Goal: Transaction & Acquisition: Download file/media

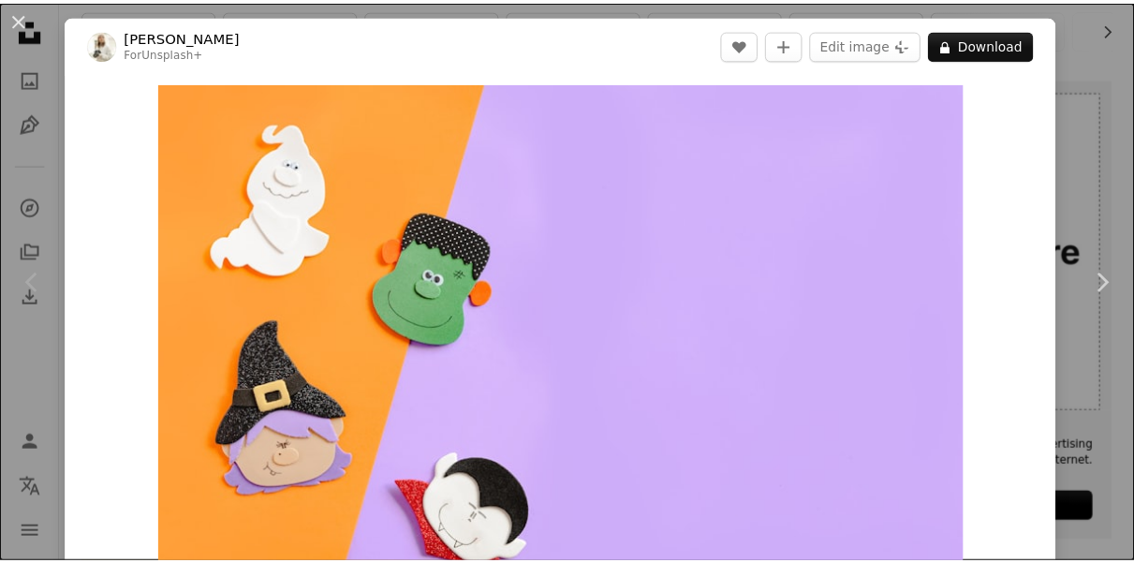
scroll to position [178, 0]
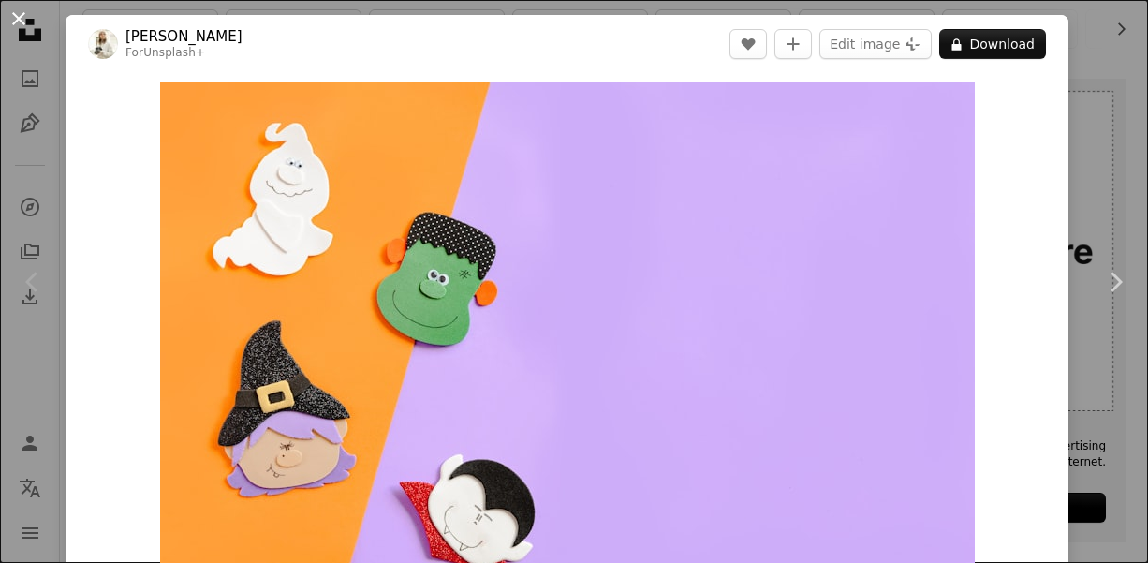
click at [10, 14] on button "An X shape" at bounding box center [18, 18] width 22 height 22
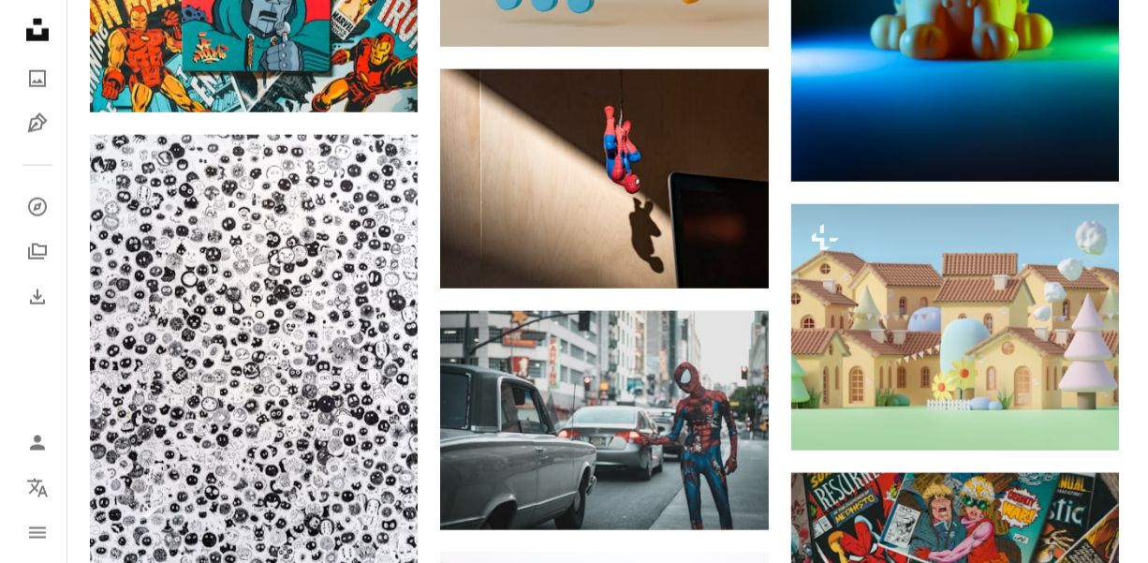
scroll to position [1068, 0]
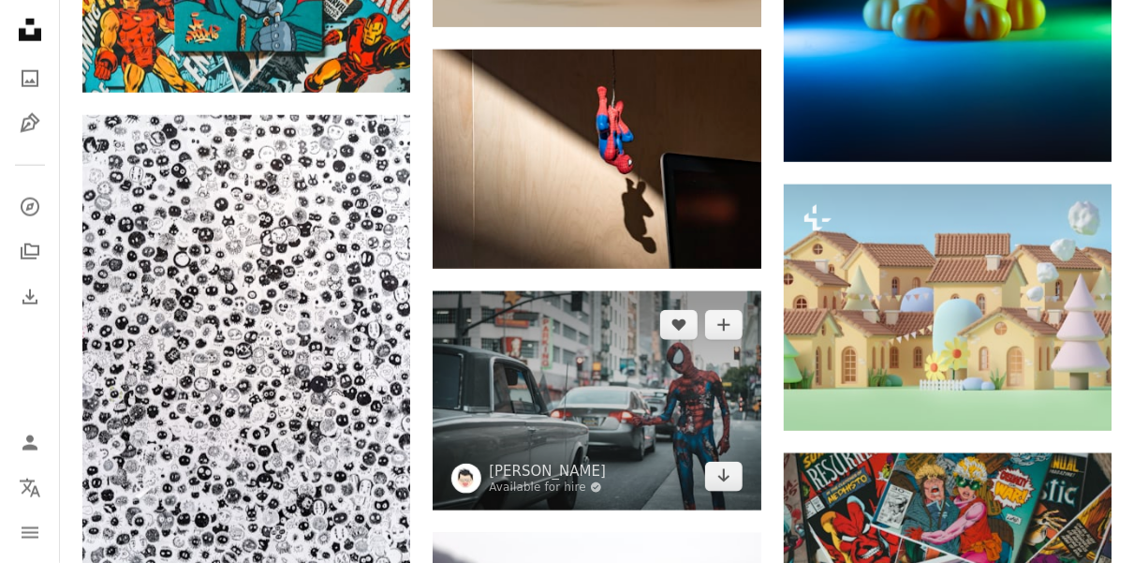
click at [540, 414] on img at bounding box center [597, 400] width 328 height 219
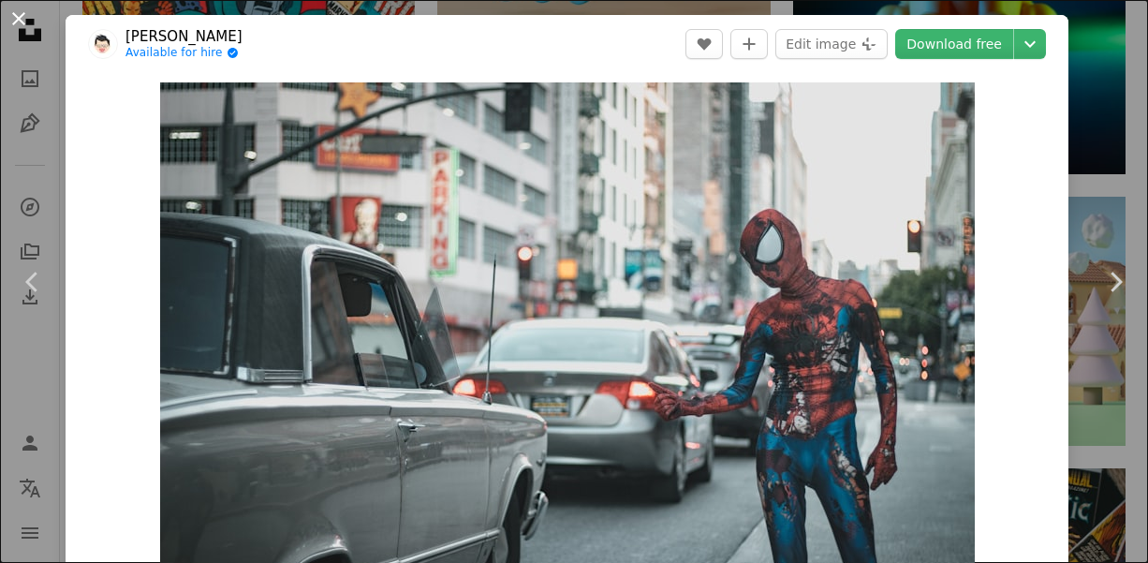
click at [22, 22] on button "An X shape" at bounding box center [18, 18] width 22 height 22
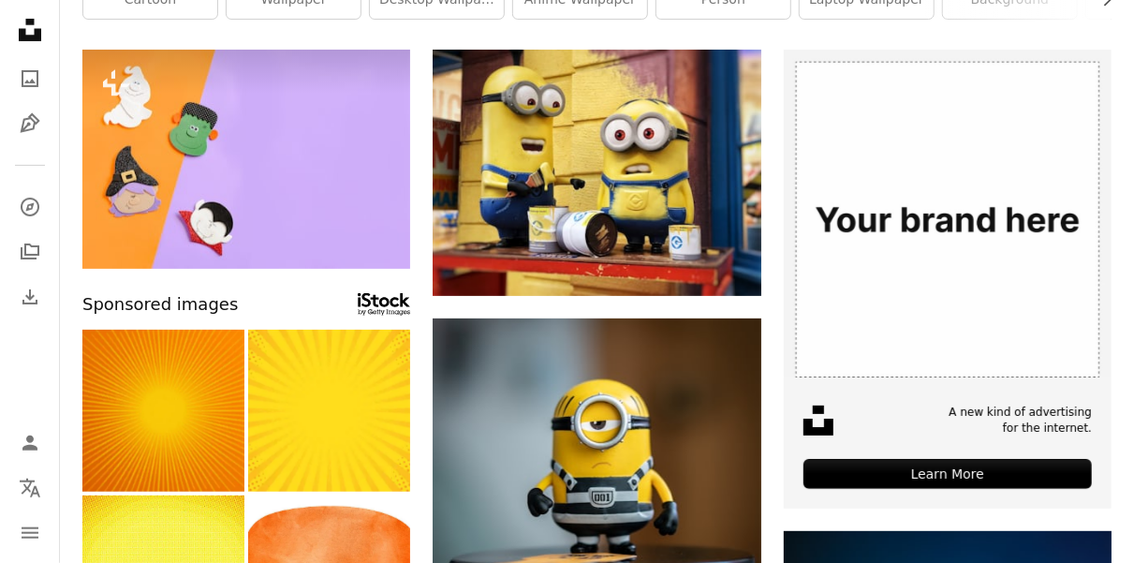
scroll to position [208, 0]
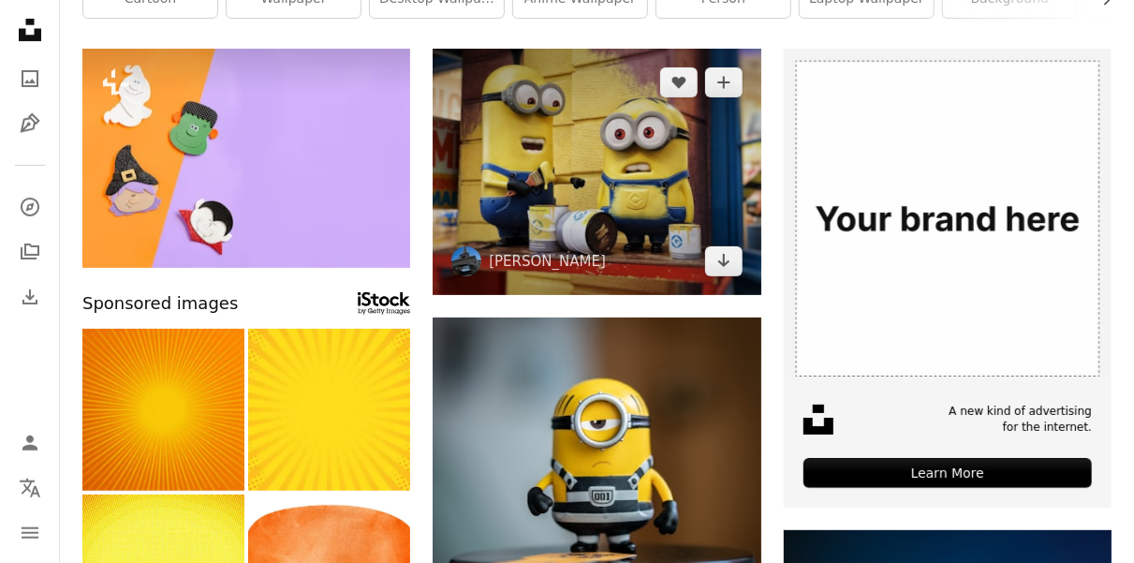
click at [677, 255] on img at bounding box center [597, 172] width 328 height 246
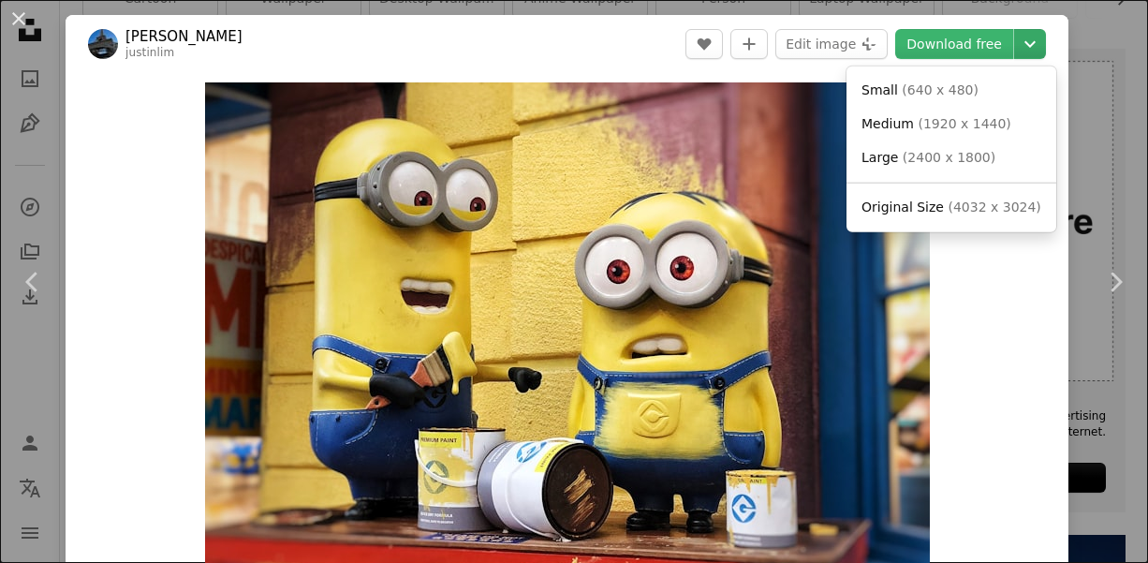
click at [1024, 49] on icon "Chevron down" at bounding box center [1030, 44] width 30 height 22
click at [970, 126] on span "( 1920 x 1440 )" at bounding box center [964, 123] width 93 height 15
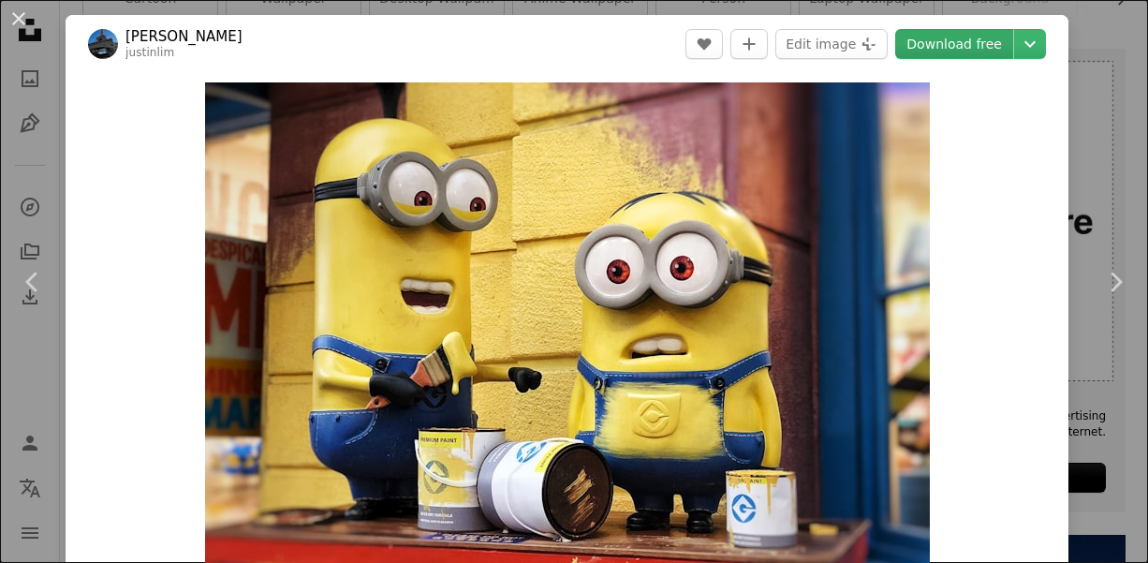
click at [971, 51] on link "Download free" at bounding box center [955, 44] width 118 height 30
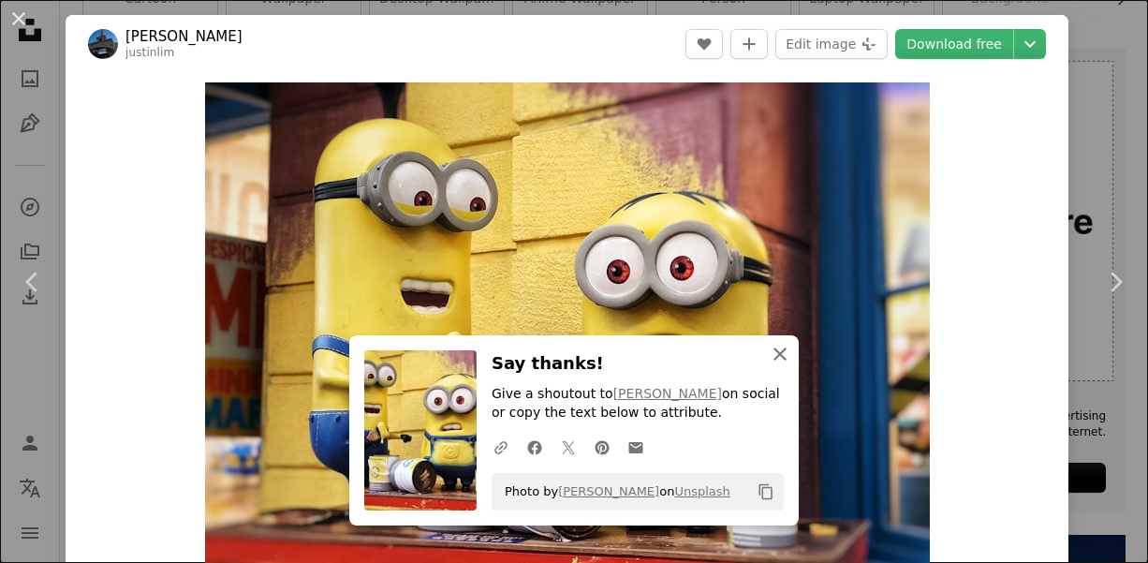
click at [771, 348] on icon "An X shape" at bounding box center [780, 354] width 22 height 22
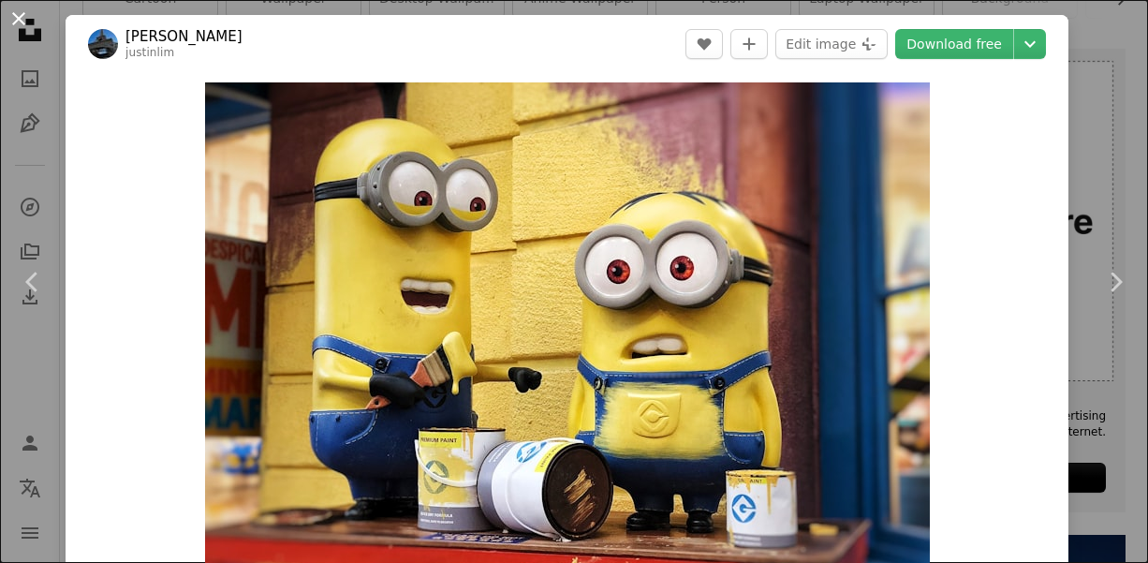
click at [25, 19] on button "An X shape" at bounding box center [18, 18] width 22 height 22
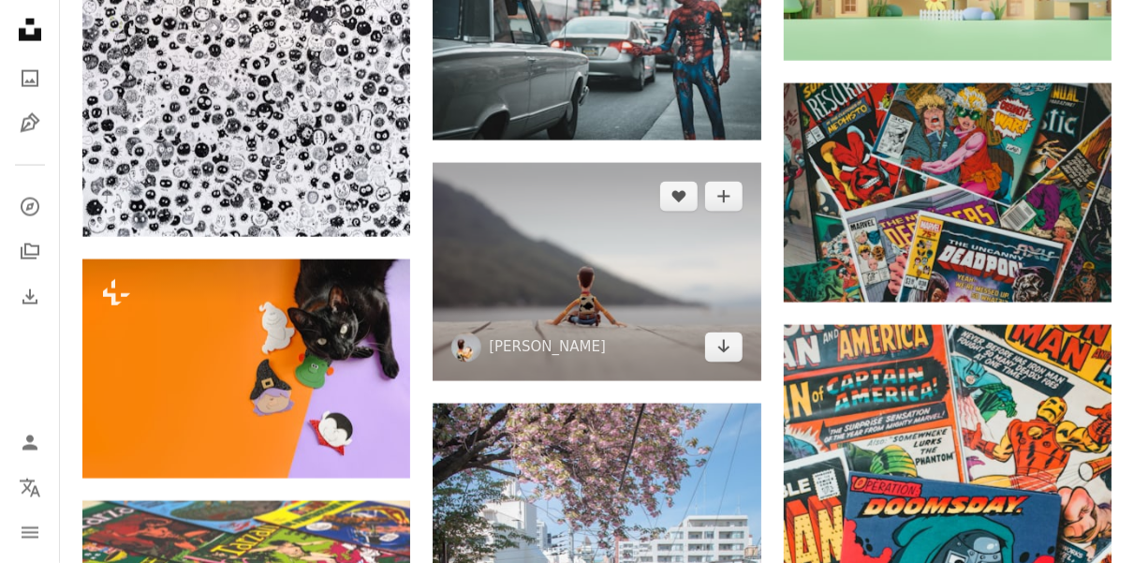
scroll to position [1616, 0]
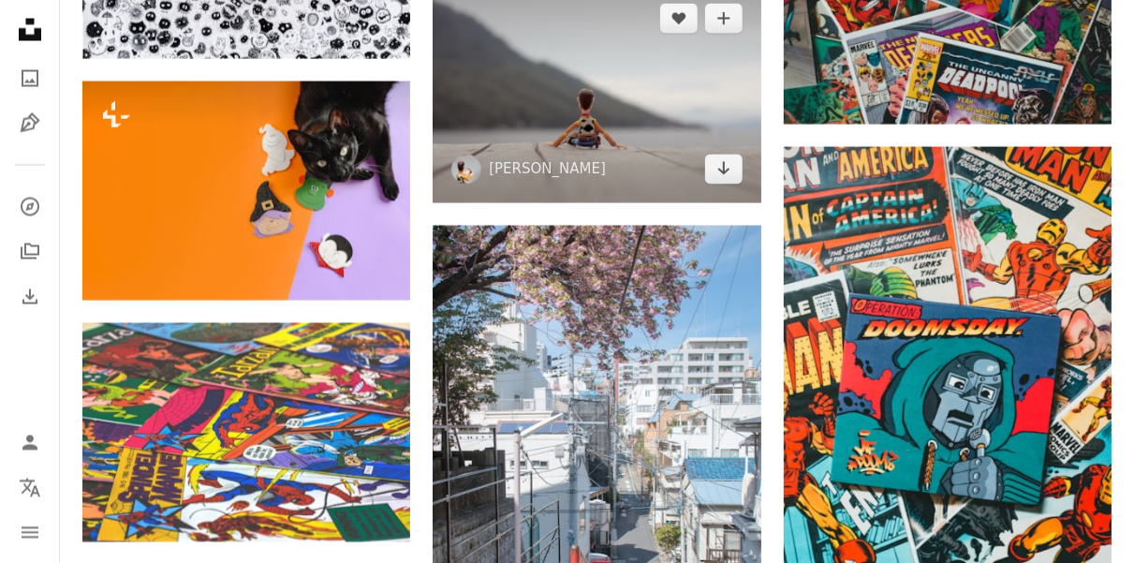
click at [609, 124] on img at bounding box center [597, 94] width 328 height 219
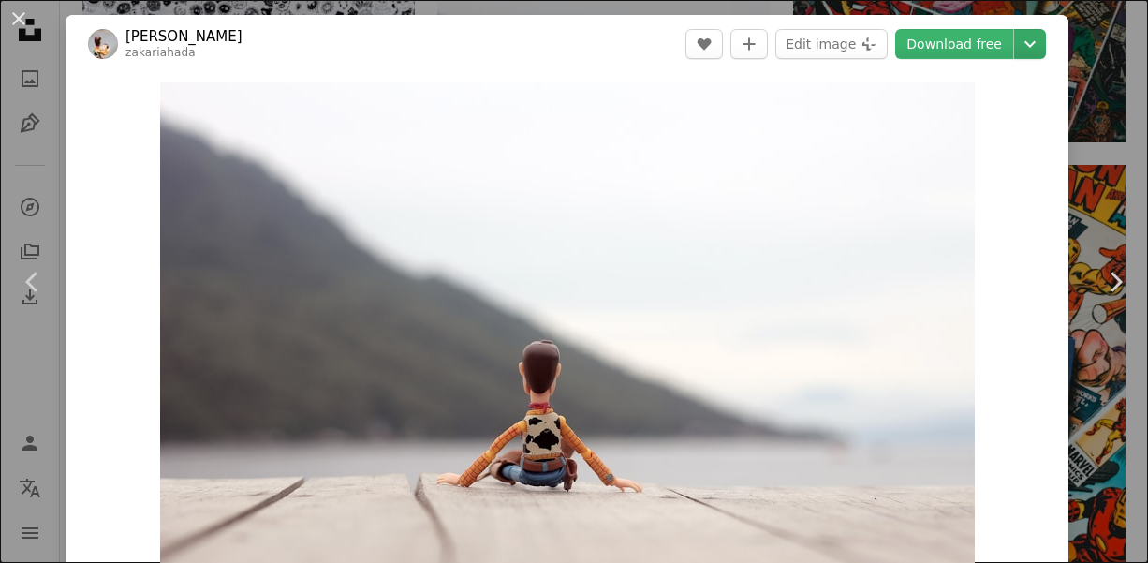
click at [1016, 43] on icon "Chevron down" at bounding box center [1030, 44] width 30 height 22
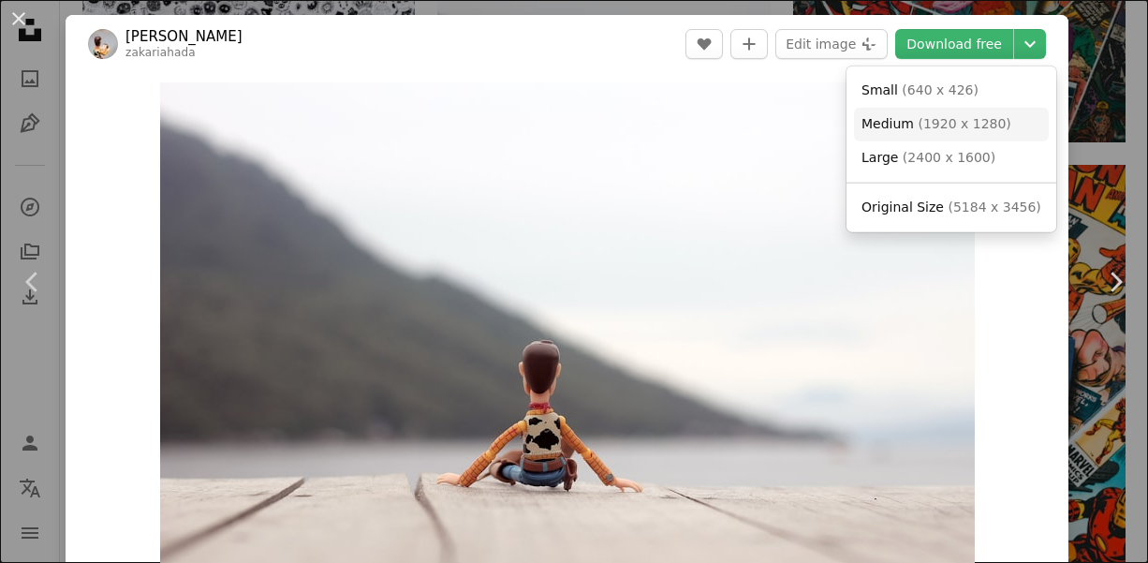
click at [975, 113] on link "Medium ( 1920 x 1280 )" at bounding box center [951, 125] width 195 height 34
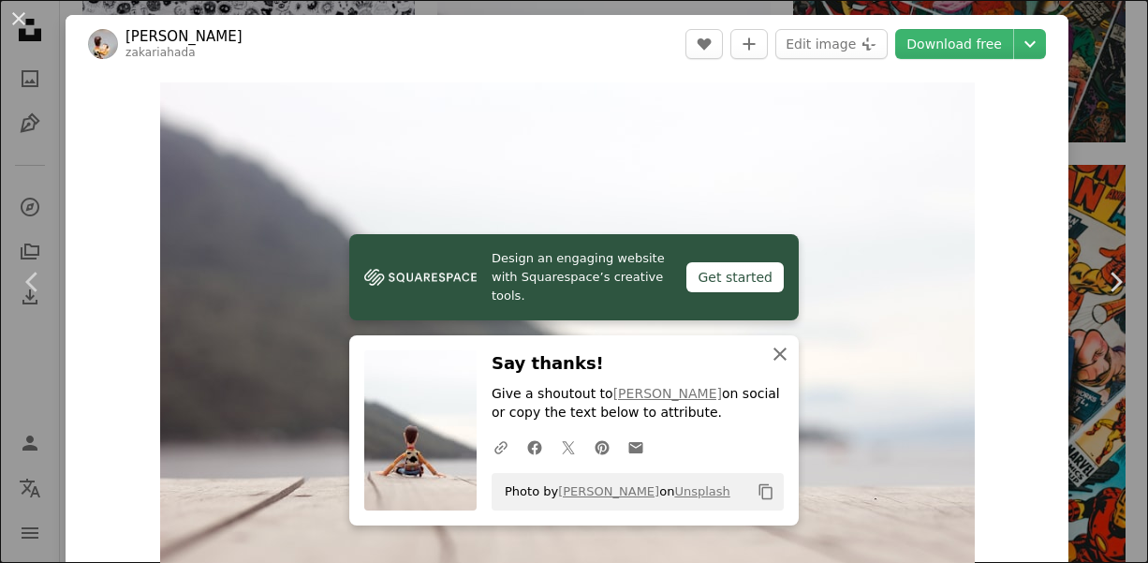
click at [780, 359] on icon "An X shape" at bounding box center [780, 354] width 22 height 22
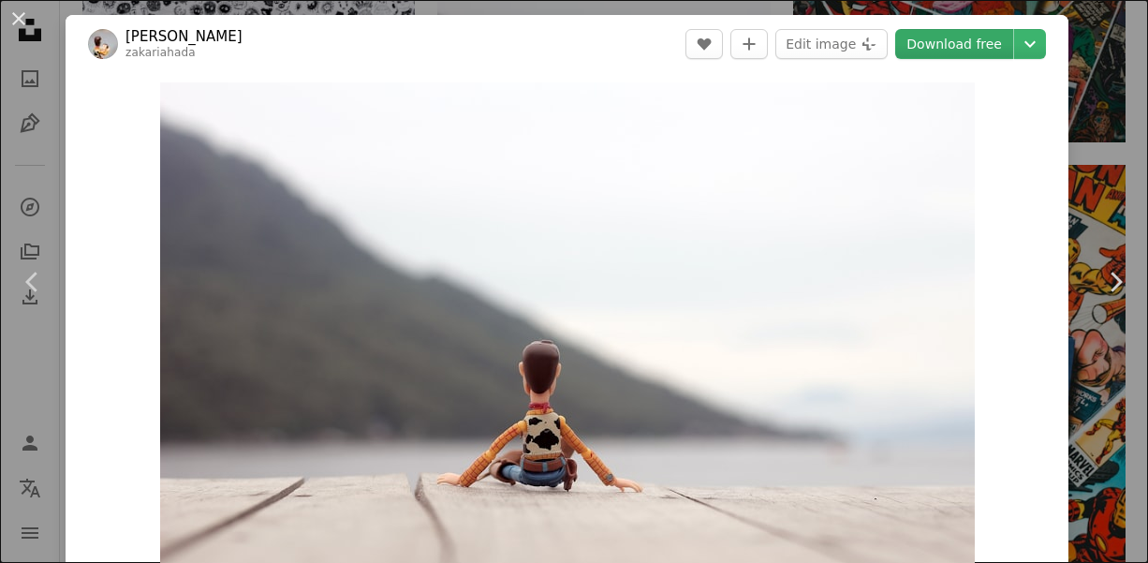
click at [955, 52] on link "Download free" at bounding box center [955, 44] width 118 height 30
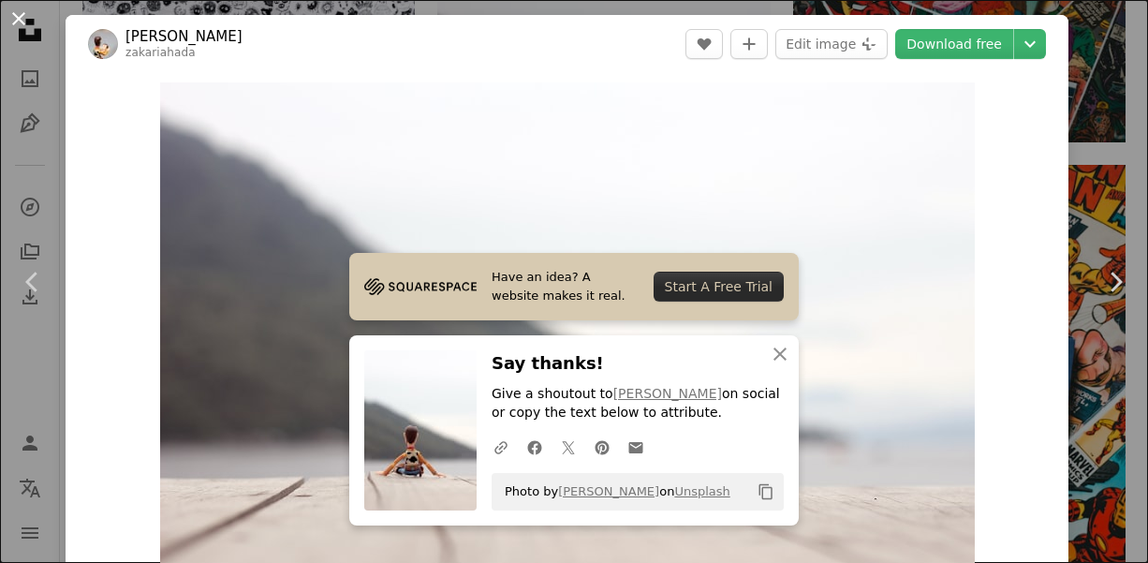
click at [27, 9] on button "An X shape" at bounding box center [18, 18] width 22 height 22
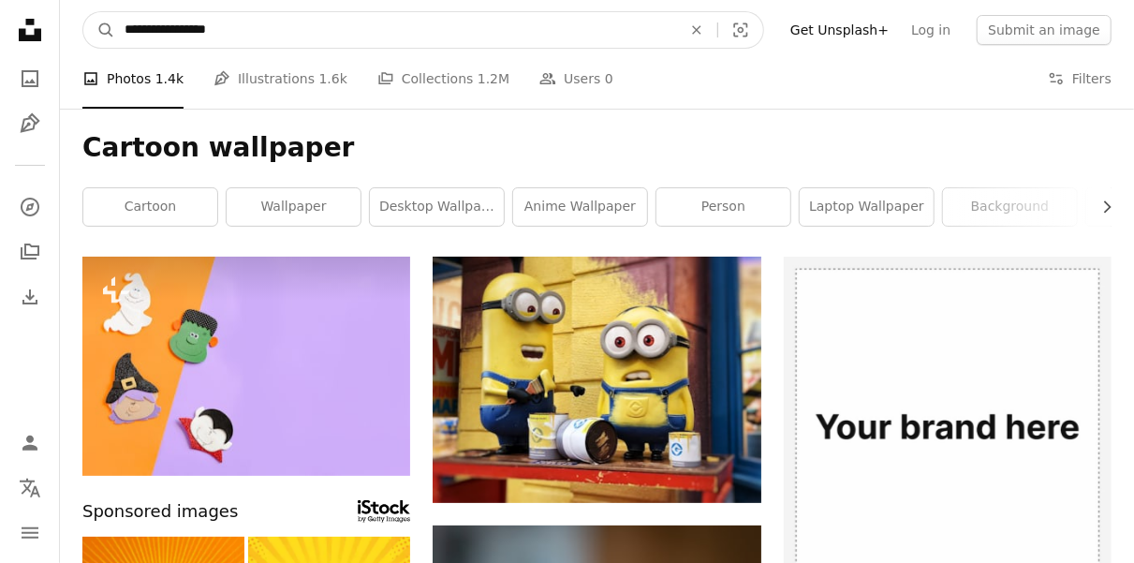
click at [125, 32] on input "**********" at bounding box center [395, 30] width 561 height 36
type input "**********"
click button "A magnifying glass" at bounding box center [99, 30] width 32 height 36
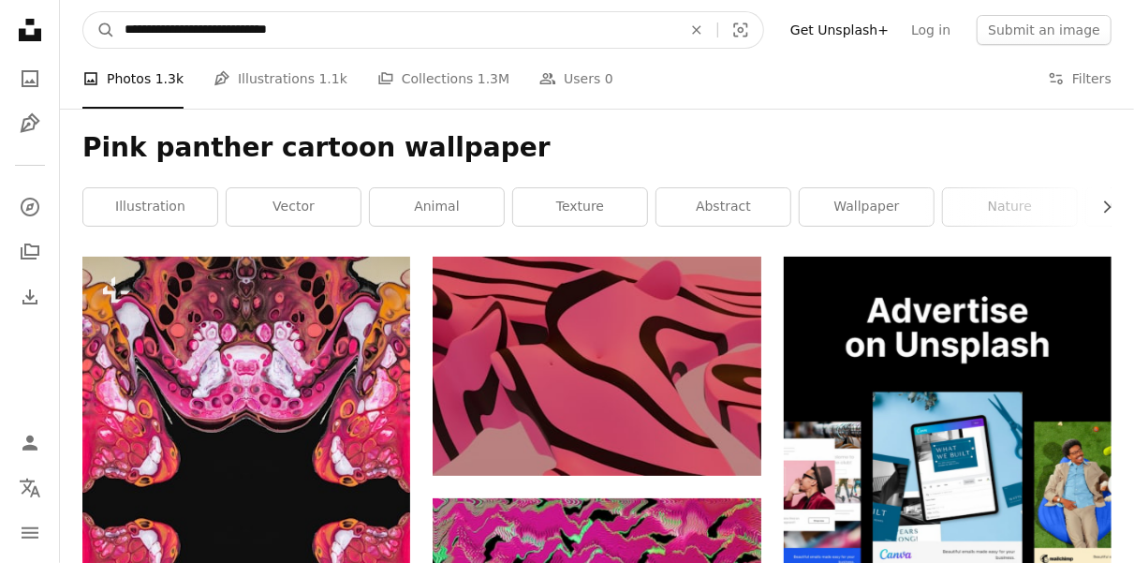
click at [194, 33] on input "**********" at bounding box center [395, 30] width 561 height 36
click at [198, 28] on input "**********" at bounding box center [395, 30] width 561 height 36
type input "**********"
click button "A magnifying glass" at bounding box center [99, 30] width 32 height 36
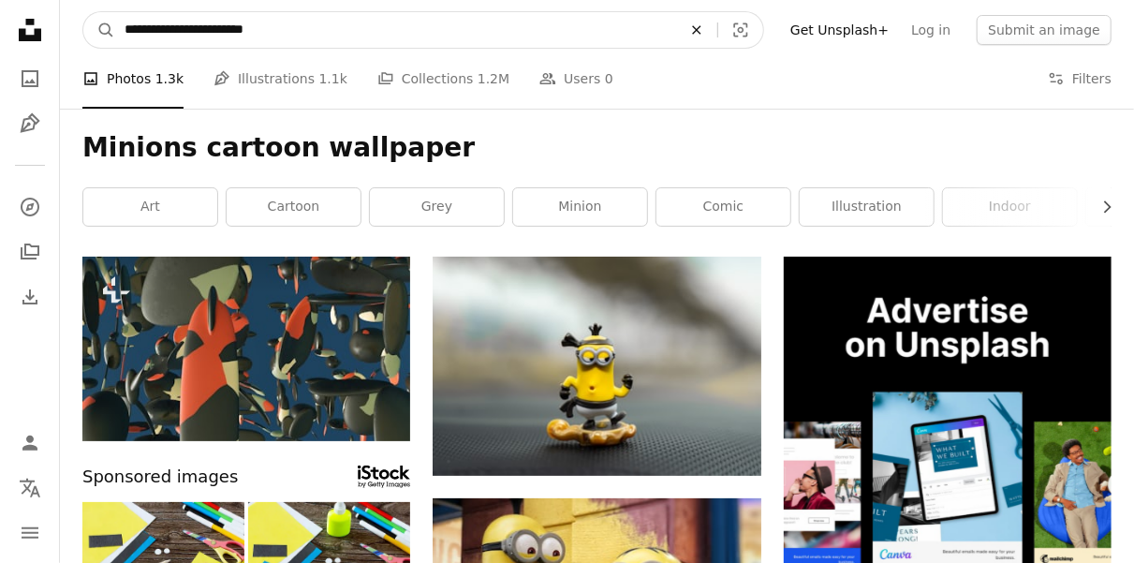
click at [718, 27] on icon "An X shape" at bounding box center [696, 29] width 41 height 15
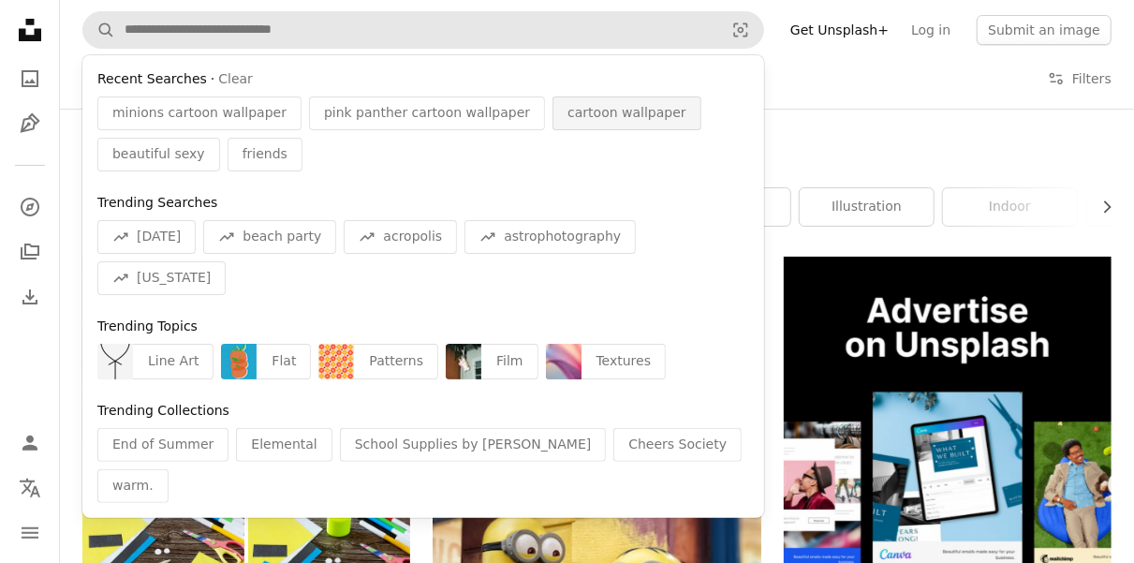
click at [568, 113] on span "cartoon wallpaper" at bounding box center [627, 113] width 119 height 19
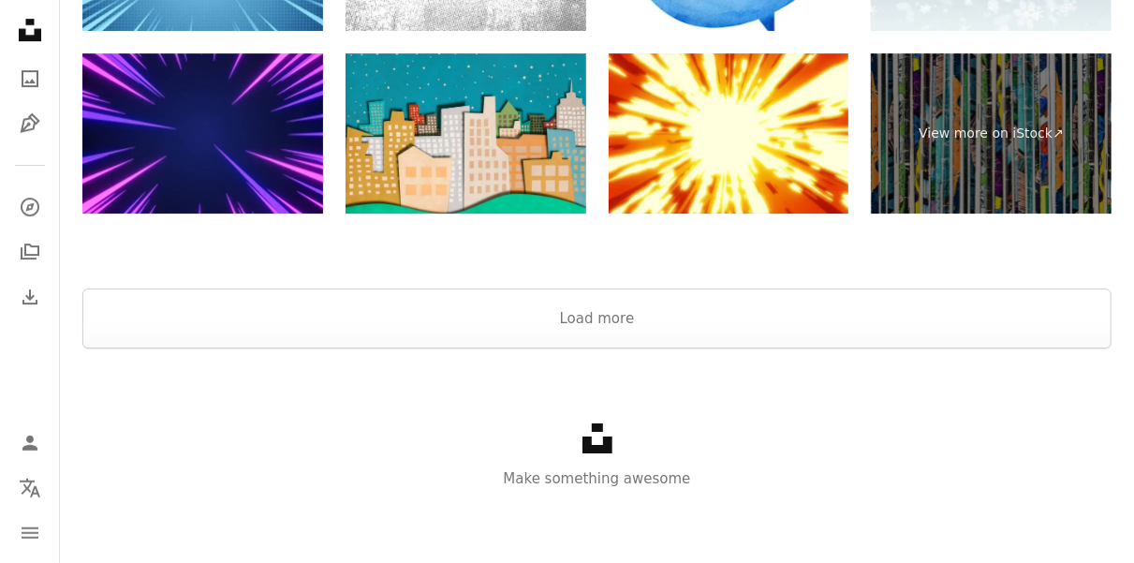
scroll to position [3003, 0]
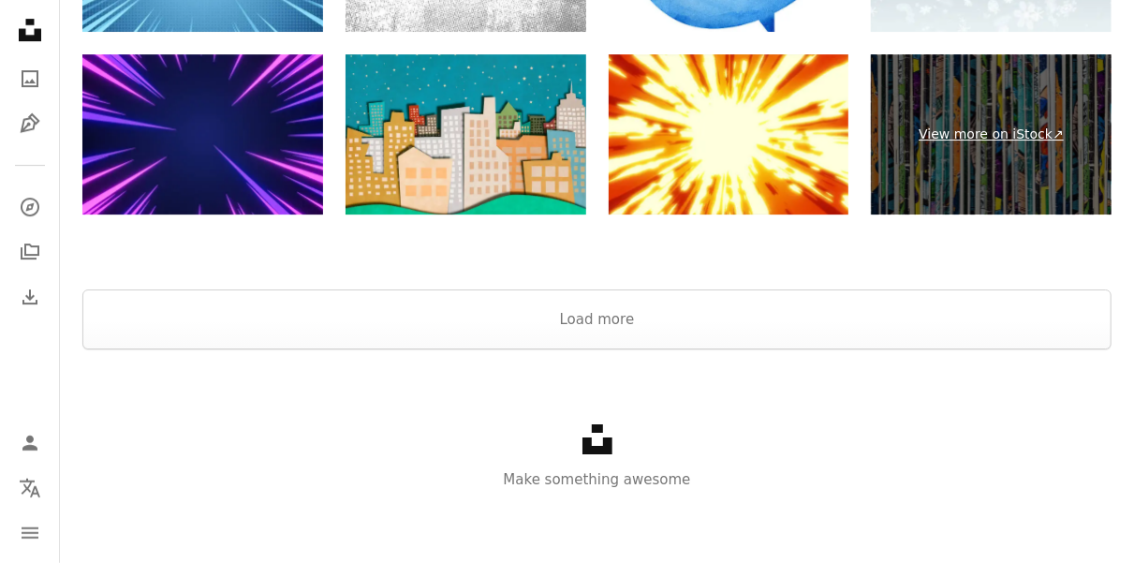
click at [955, 110] on link "View more on iStock ↗" at bounding box center [991, 134] width 241 height 160
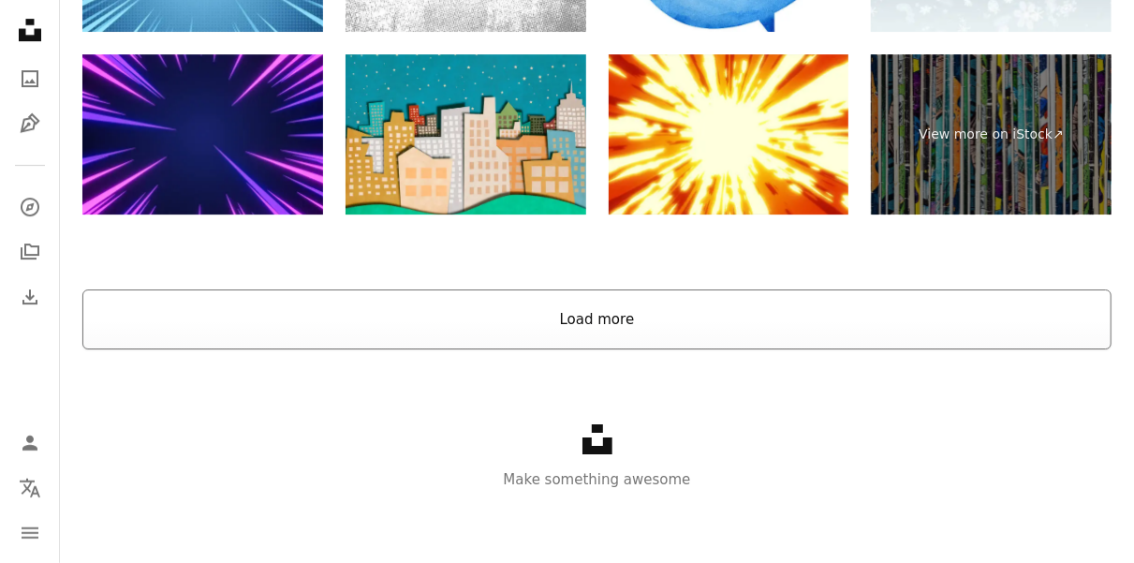
click at [614, 314] on button "Load more" at bounding box center [596, 319] width 1029 height 60
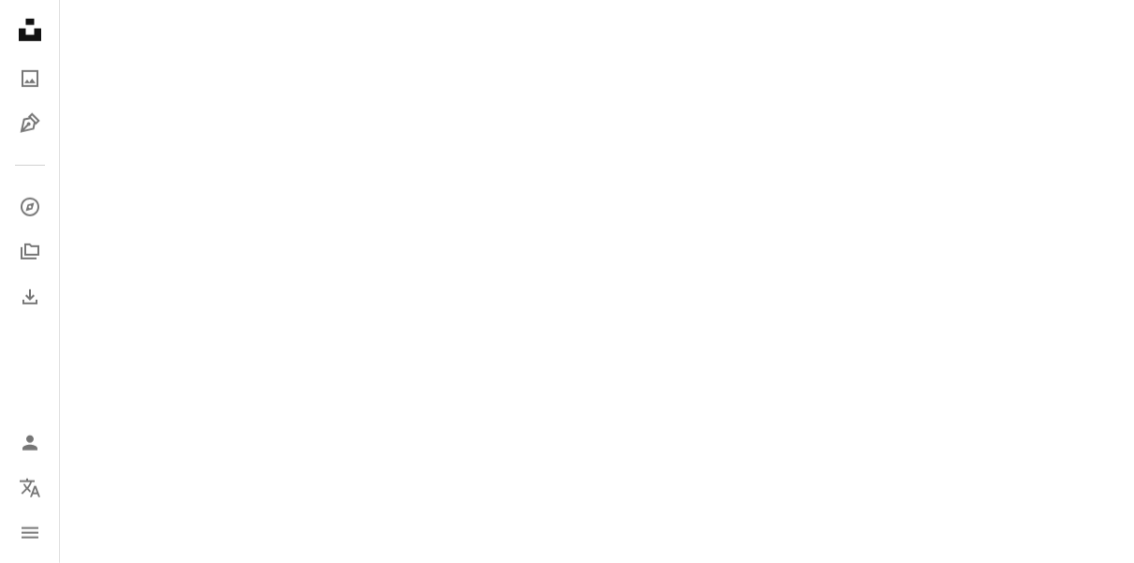
scroll to position [7381, 0]
